Goal: Obtain resource: Download file/media

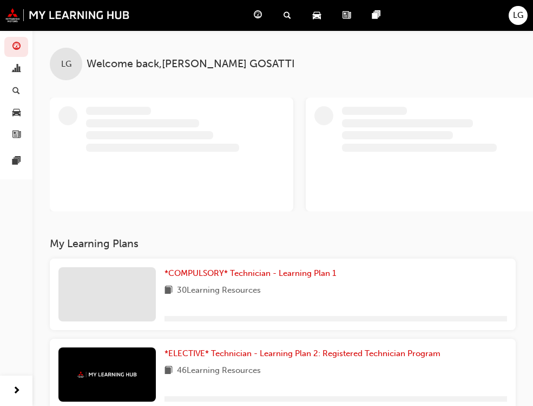
click at [0, 0] on span "Product Hub" at bounding box center [0, 0] width 0 height 0
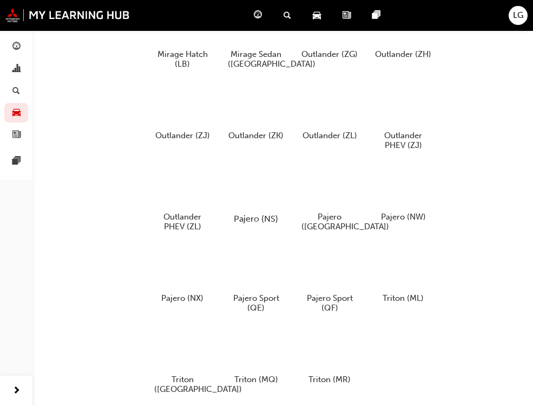
scroll to position [542, 0]
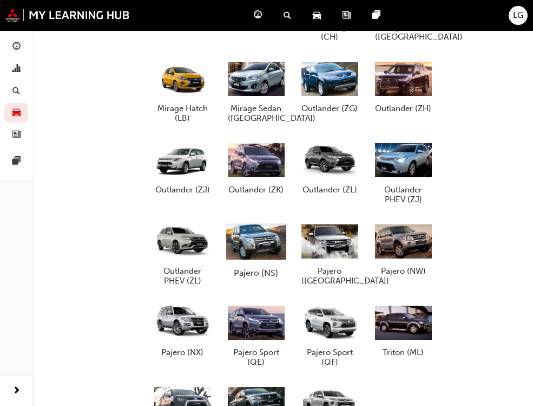
click at [245, 246] on div at bounding box center [256, 240] width 60 height 43
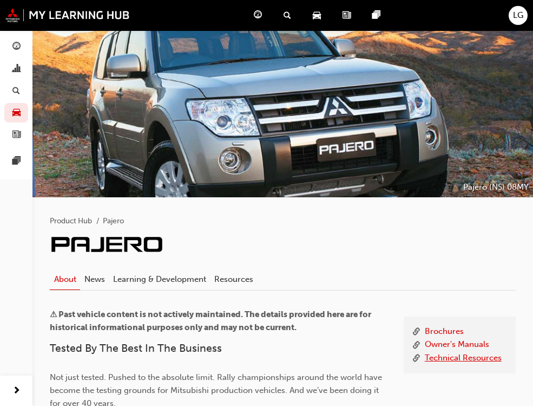
click at [459, 357] on link "Technical Resources" at bounding box center [463, 358] width 77 height 14
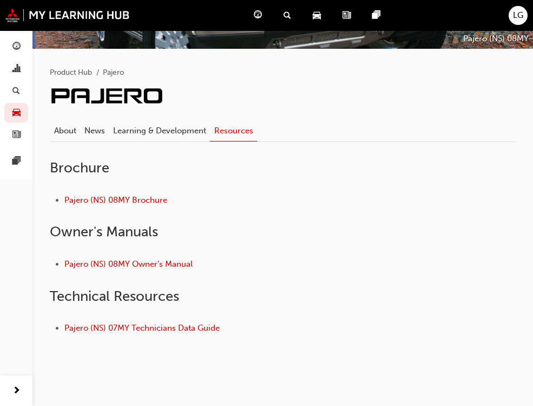
scroll to position [156, 0]
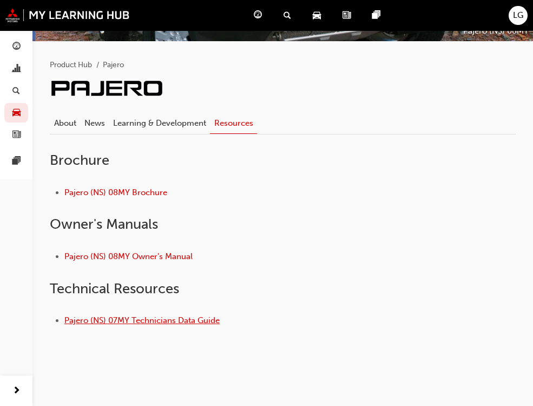
click at [164, 323] on link "Pajero (NS) 07MY Technicians Data Guide" at bounding box center [141, 320] width 155 height 10
